Goal: Task Accomplishment & Management: Manage account settings

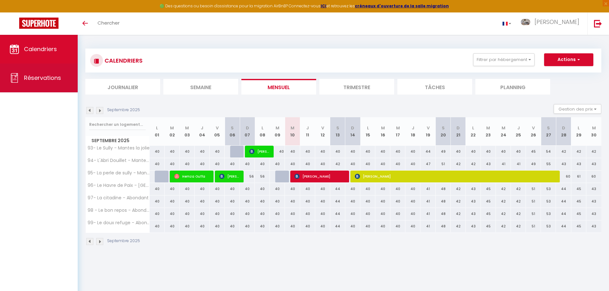
click at [26, 78] on span "Réservations" at bounding box center [42, 78] width 37 height 8
select select "not_cancelled"
select select
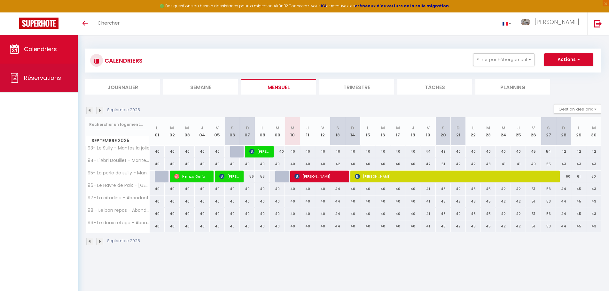
select select
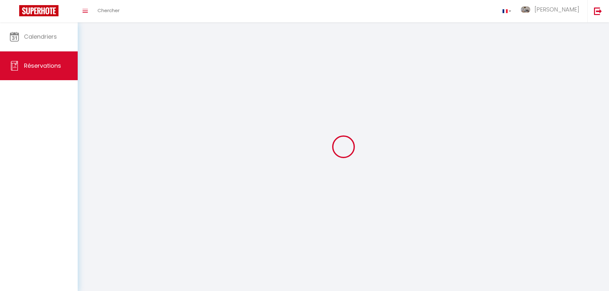
select select
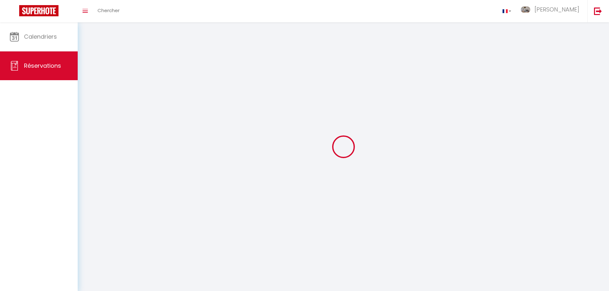
select select
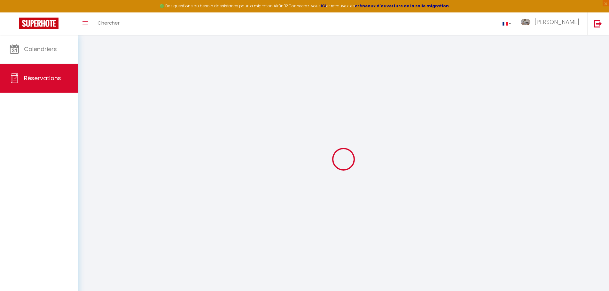
select select
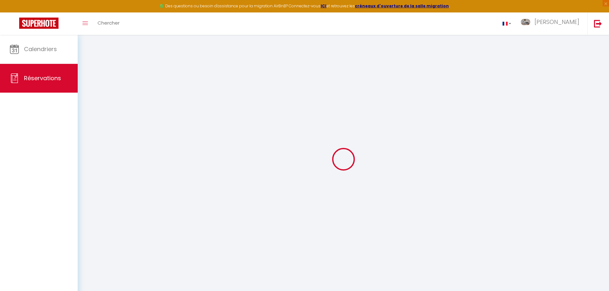
select select
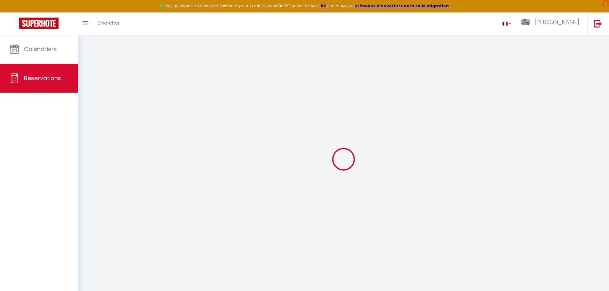
select select
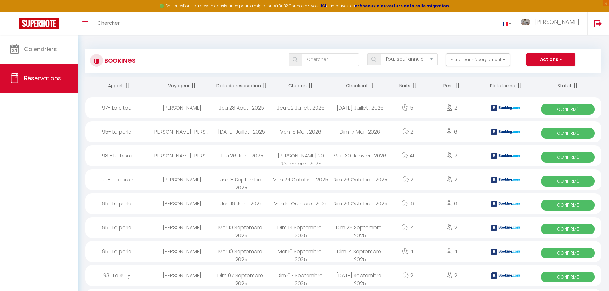
click at [570, 228] on span "Confirmé" at bounding box center [568, 229] width 54 height 11
select select "OK"
select select "KO"
select select "0"
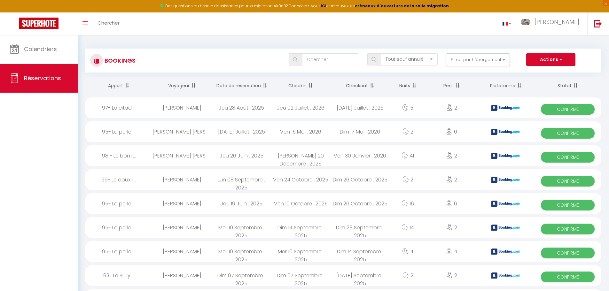
select select "1"
select select
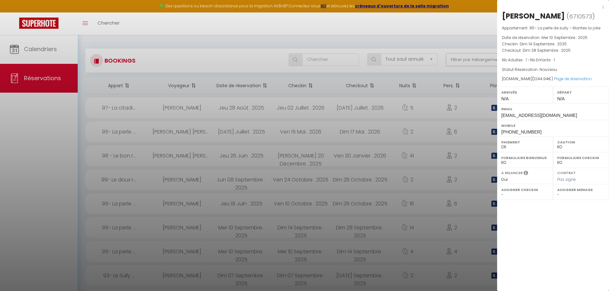
drag, startPoint x: 596, startPoint y: 80, endPoint x: 502, endPoint y: 15, distance: 113.6
click at [502, 15] on div "[PERSON_NAME] ( 6710573 ) Appartement : 95- La [PERSON_NAME] [PERSON_NAME] Date…" at bounding box center [553, 74] width 112 height 126
copy div "[PERSON_NAME] ( 6710573 ) Appartement : 95- La [PERSON_NAME] [PERSON_NAME] Date…"
click at [556, 226] on div "x [PERSON_NAME] ( 6710573 ) Appartement : 95- La [PERSON_NAME] [PERSON_NAME] Da…" at bounding box center [553, 145] width 112 height 291
drag, startPoint x: 537, startPoint y: 132, endPoint x: 501, endPoint y: 132, distance: 36.1
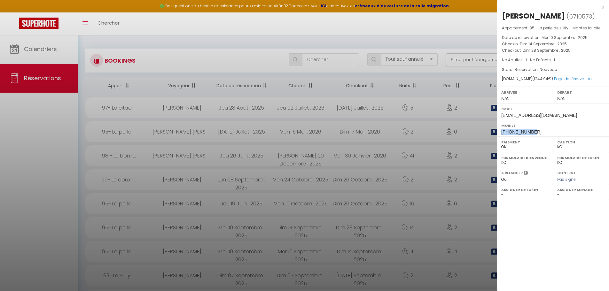
click at [501, 132] on div "Mobile [PHONE_NUMBER]" at bounding box center [553, 128] width 112 height 17
copy span "[PHONE_NUMBER]"
drag, startPoint x: 556, startPoint y: 16, endPoint x: 503, endPoint y: 17, distance: 53.1
click at [503, 17] on div "[PERSON_NAME]" at bounding box center [533, 16] width 63 height 10
copy div "[PERSON_NAME]"
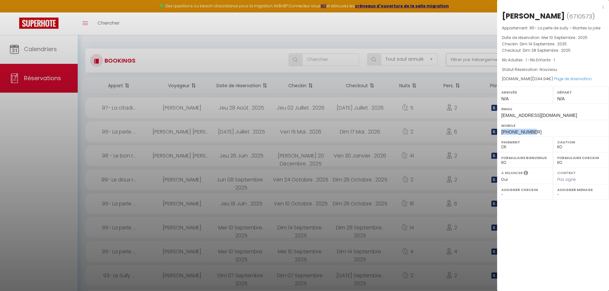
copy div "[PERSON_NAME]"
drag, startPoint x: 533, startPoint y: 130, endPoint x: 501, endPoint y: 133, distance: 32.7
click at [501, 133] on div "Mobile [PHONE_NUMBER]" at bounding box center [553, 128] width 112 height 17
copy span "[PHONE_NUMBER]"
click at [40, 167] on div at bounding box center [304, 145] width 609 height 291
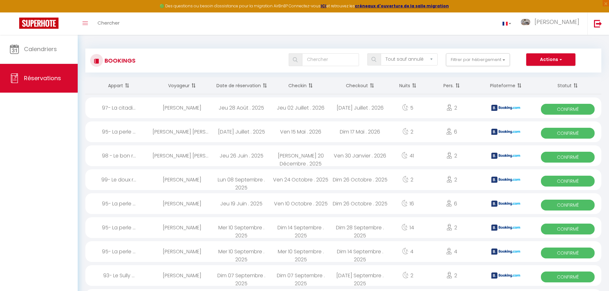
scroll to position [32, 0]
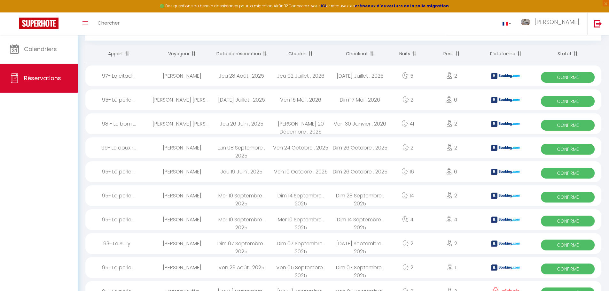
click at [563, 220] on span "Confirmé" at bounding box center [568, 221] width 54 height 11
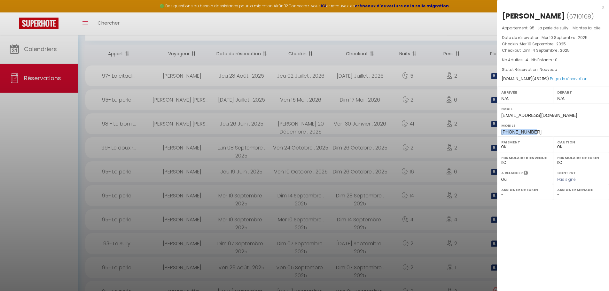
drag, startPoint x: 534, startPoint y: 131, endPoint x: 501, endPoint y: 134, distance: 33.7
click at [501, 134] on div "Mobile [PHONE_NUMBER]" at bounding box center [553, 128] width 112 height 17
copy span "[PHONE_NUMBER]"
drag, startPoint x: 564, startPoint y: 14, endPoint x: 501, endPoint y: 17, distance: 62.4
click at [501, 17] on div "[PERSON_NAME] ( 6710168 ) Appartement : 95- La [PERSON_NAME] [PERSON_NAME] Date…" at bounding box center [553, 74] width 112 height 126
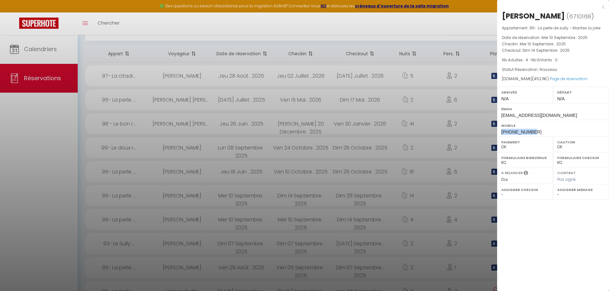
copy h2 "[PERSON_NAME]"
click at [31, 198] on div at bounding box center [304, 145] width 609 height 291
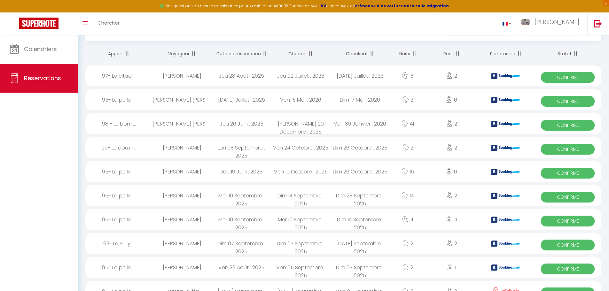
click at [557, 194] on span "Confirmé" at bounding box center [568, 197] width 54 height 11
select select "KO"
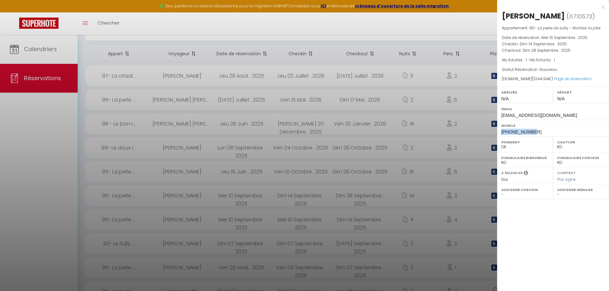
drag, startPoint x: 534, startPoint y: 133, endPoint x: 502, endPoint y: 134, distance: 32.0
click at [502, 134] on div "Mobile [PHONE_NUMBER]" at bounding box center [553, 128] width 112 height 17
copy span "[PHONE_NUMBER]"
drag, startPoint x: 556, startPoint y: 14, endPoint x: 502, endPoint y: 18, distance: 54.5
click at [502, 18] on div "[PERSON_NAME] ( 6710573 ) Appartement : 95- La [PERSON_NAME] [PERSON_NAME] Date…" at bounding box center [553, 74] width 112 height 126
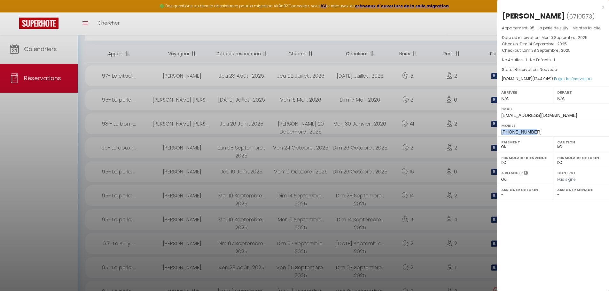
copy div "[PERSON_NAME]"
